Goal: Information Seeking & Learning: Find specific fact

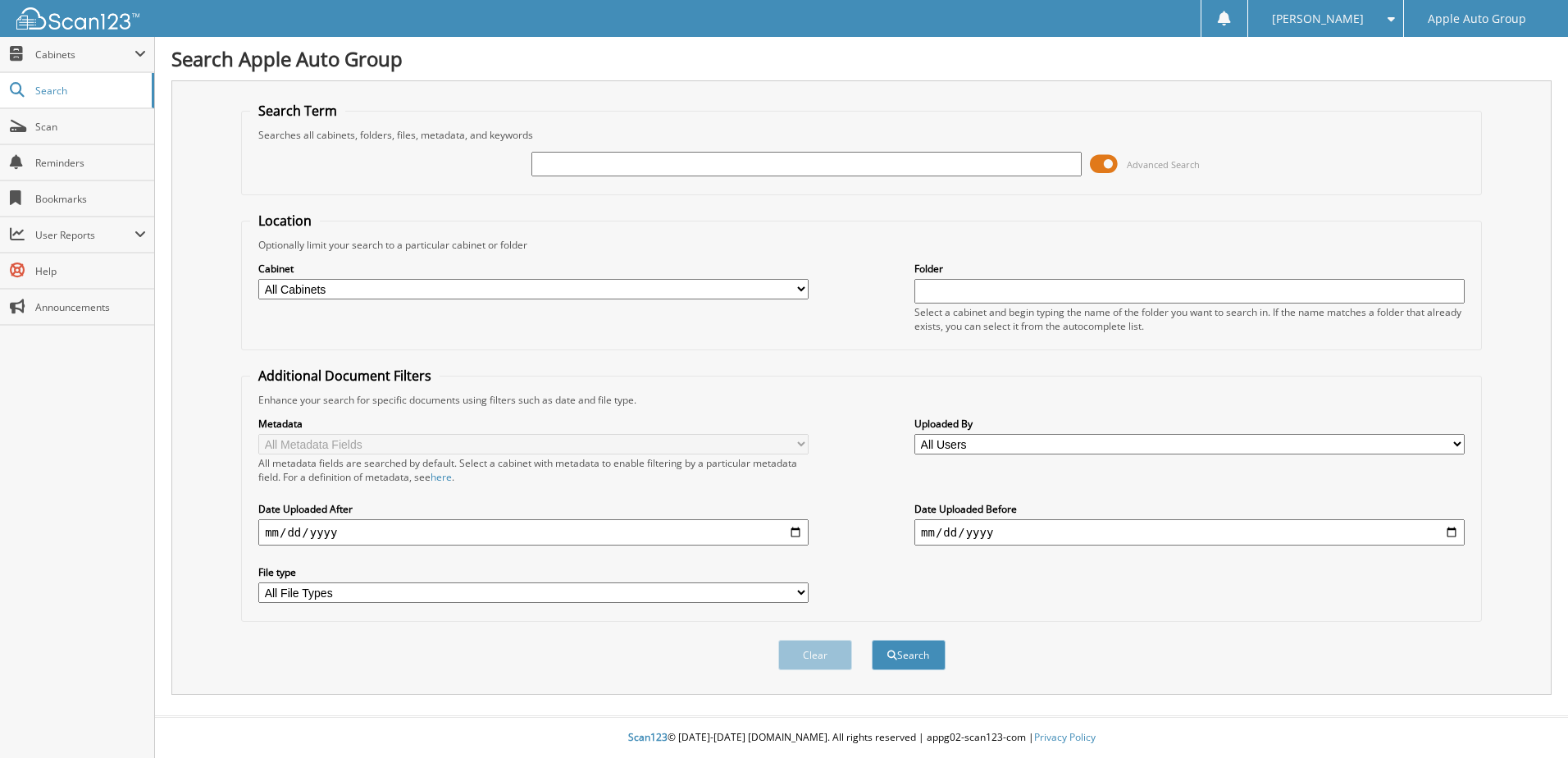
click at [653, 163] on input "text" at bounding box center [807, 164] width 551 height 25
click at [872, 639] on button "Search" at bounding box center [908, 655] width 74 height 31
paste input "225304"
type input "225304"
click at [872, 639] on button "Search" at bounding box center [908, 655] width 74 height 31
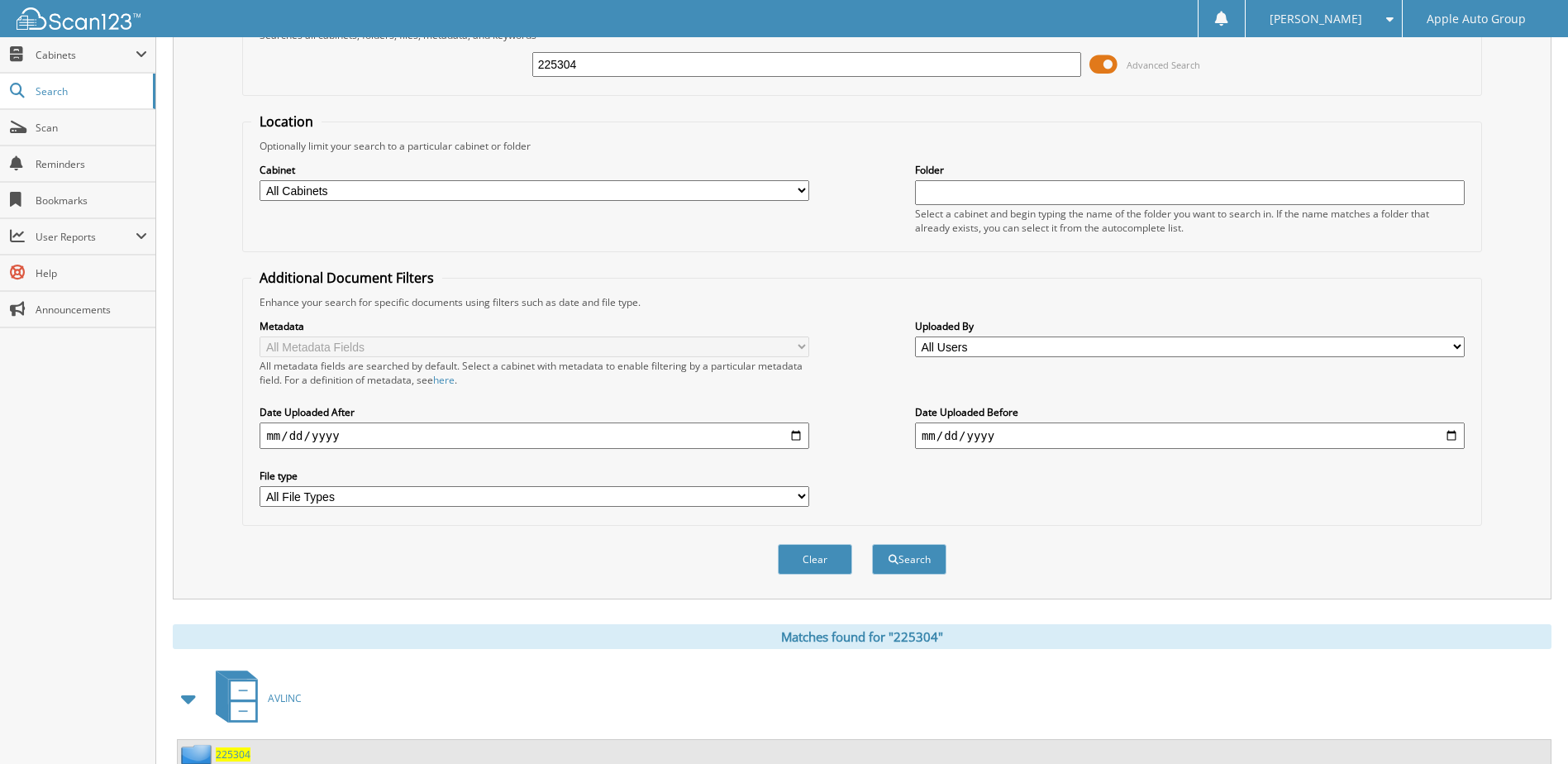
scroll to position [224, 0]
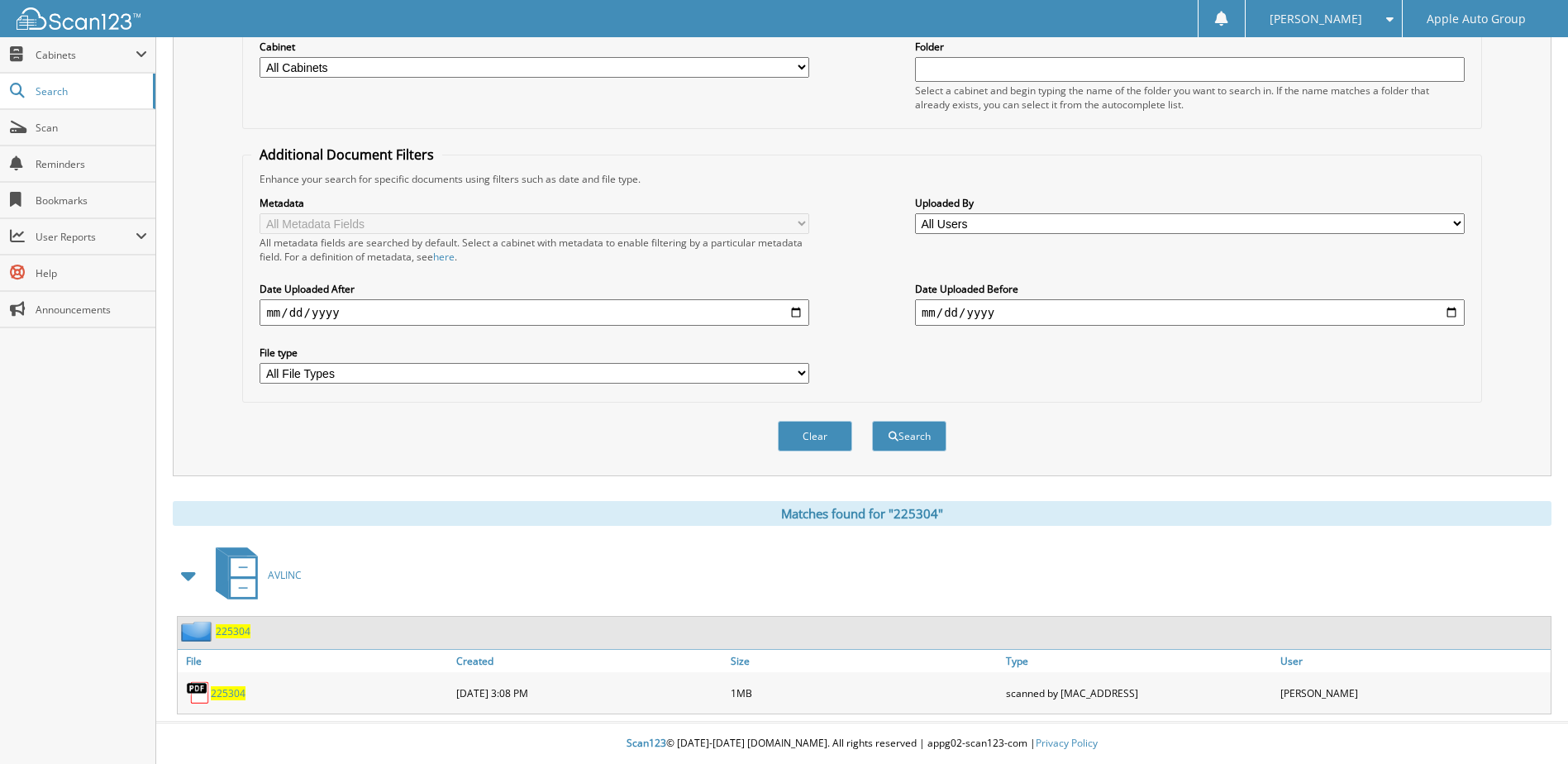
click at [235, 630] on span "225304" at bounding box center [233, 631] width 35 height 14
